Goal: Entertainment & Leisure: Consume media (video, audio)

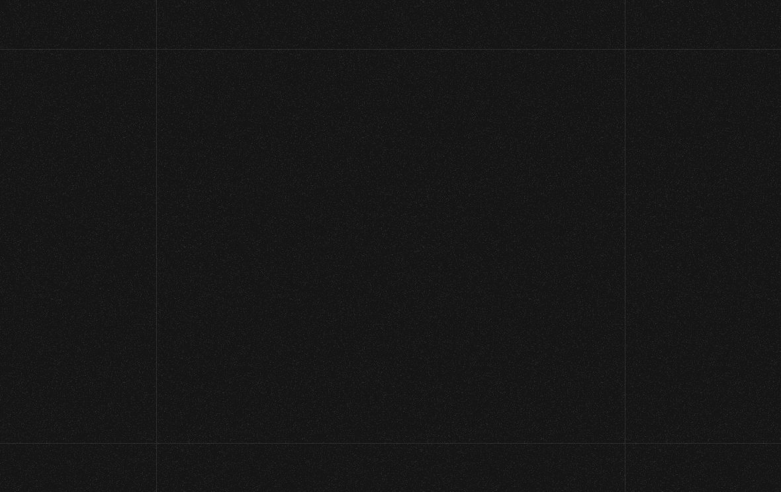
scroll to position [121, 0]
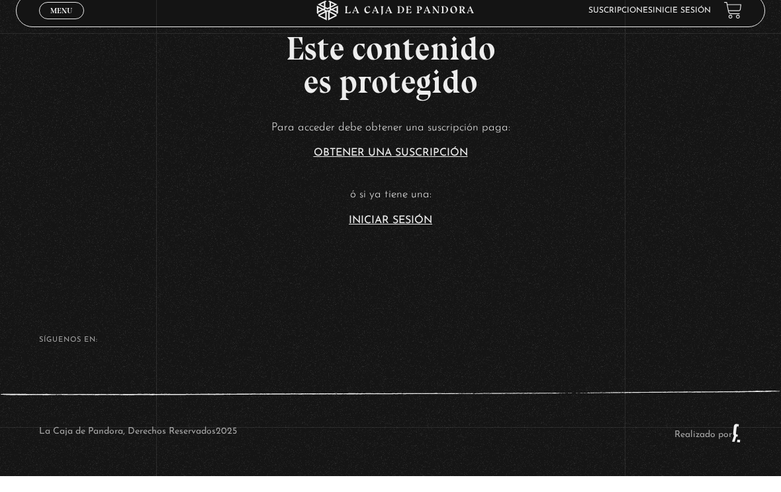
click at [379, 231] on link "Iniciar Sesión" at bounding box center [390, 236] width 83 height 11
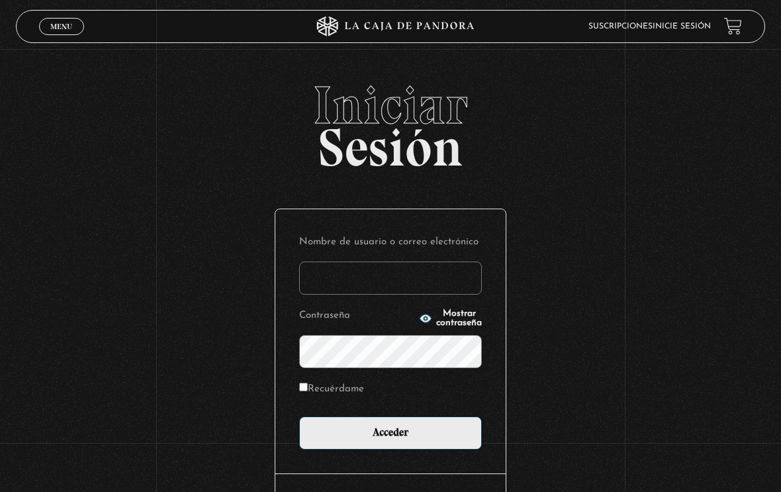
type input "ItzelZen33"
click at [391, 436] on input "Acceder" at bounding box center [390, 433] width 183 height 33
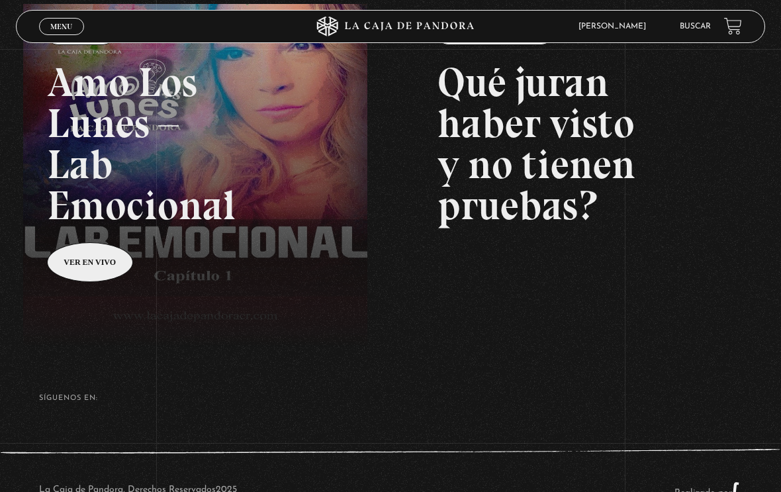
scroll to position [252, 0]
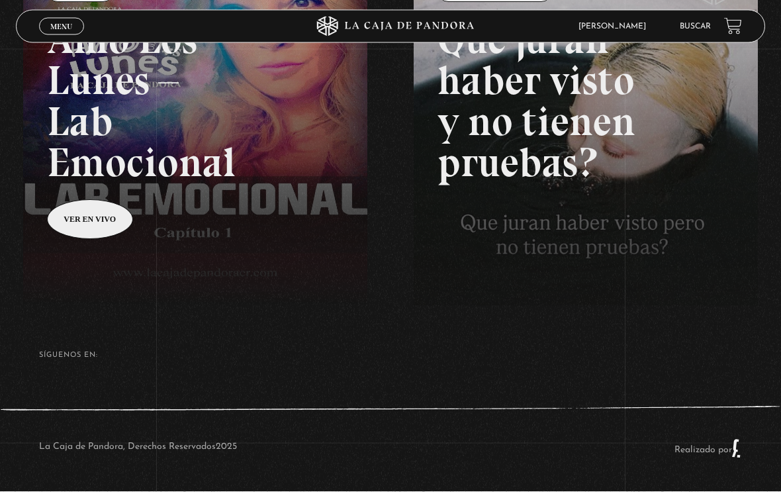
click at [69, 32] on link "Menu Cerrar" at bounding box center [61, 26] width 45 height 17
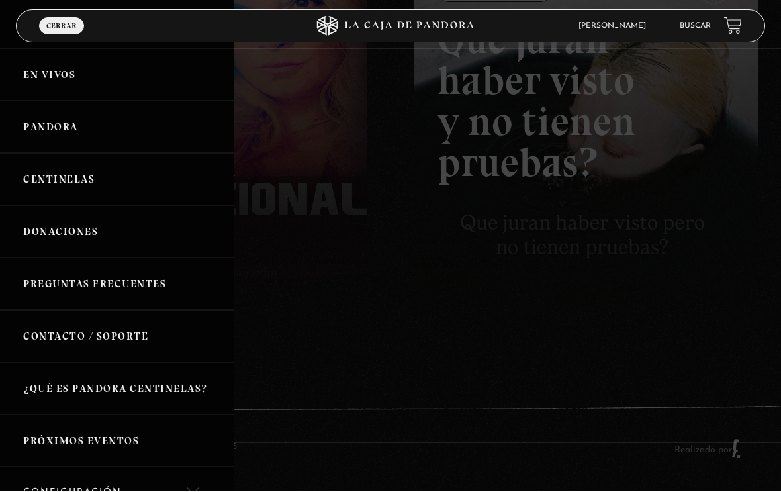
scroll to position [0, 0]
click at [64, 132] on link "Pandora" at bounding box center [117, 127] width 234 height 52
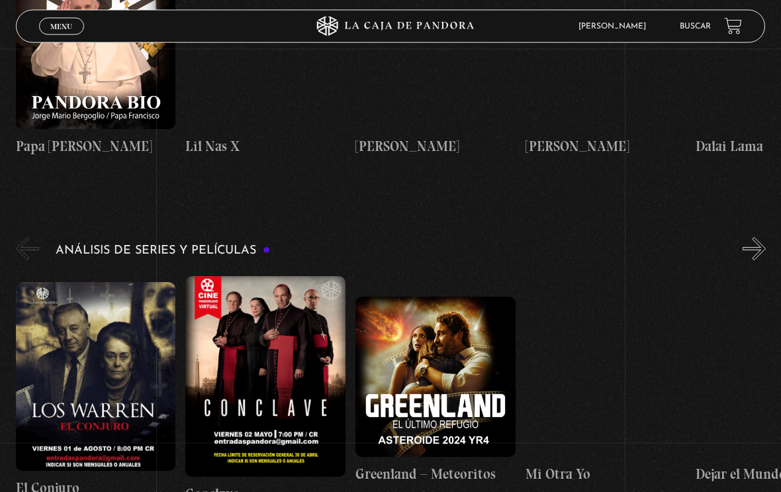
scroll to position [1991, 0]
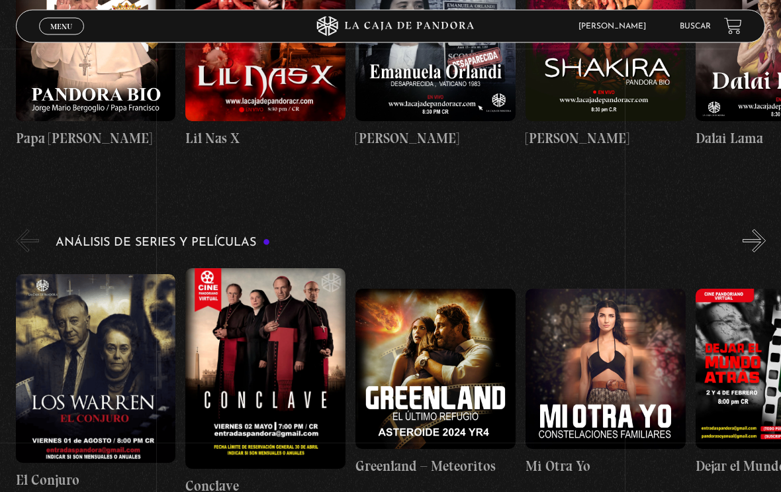
click at [86, 375] on figure at bounding box center [96, 369] width 160 height 189
